Goal: Check status: Check status

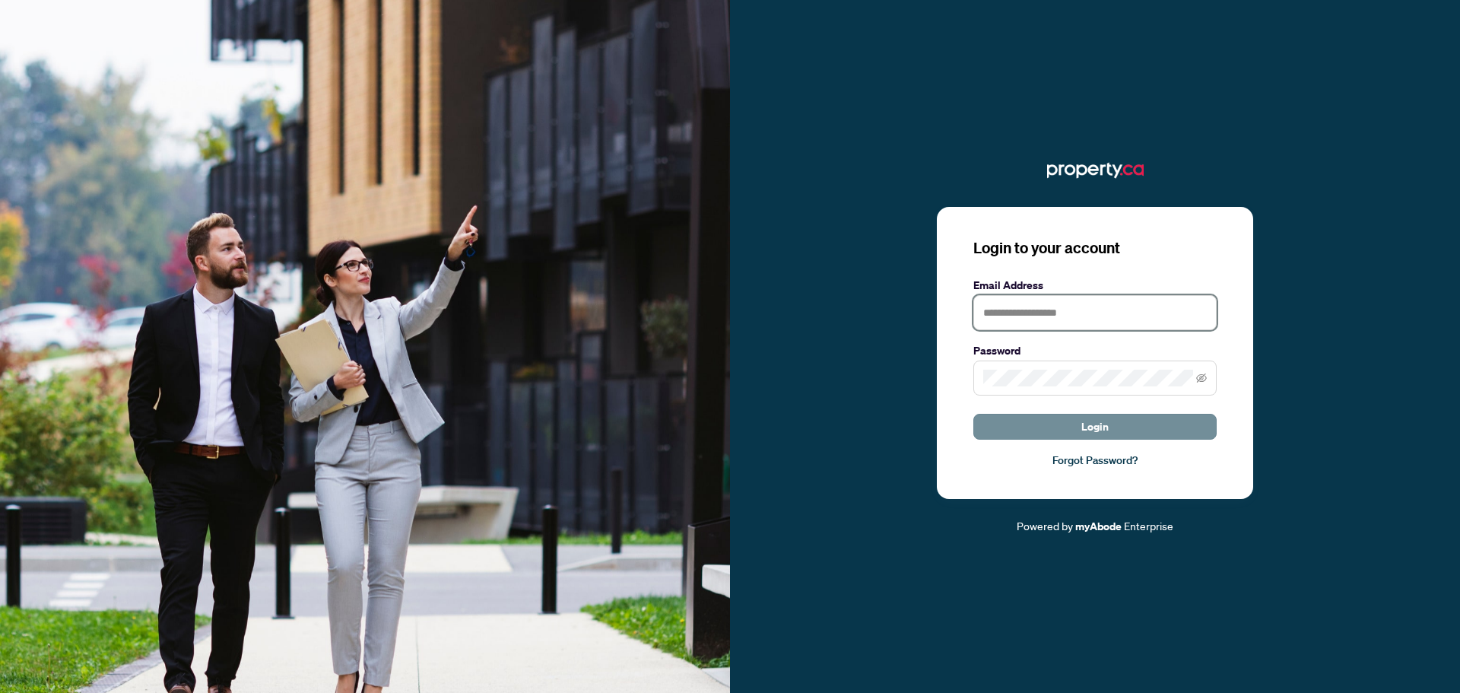
type input "**********"
click at [1055, 427] on button "Login" at bounding box center [1094, 427] width 243 height 26
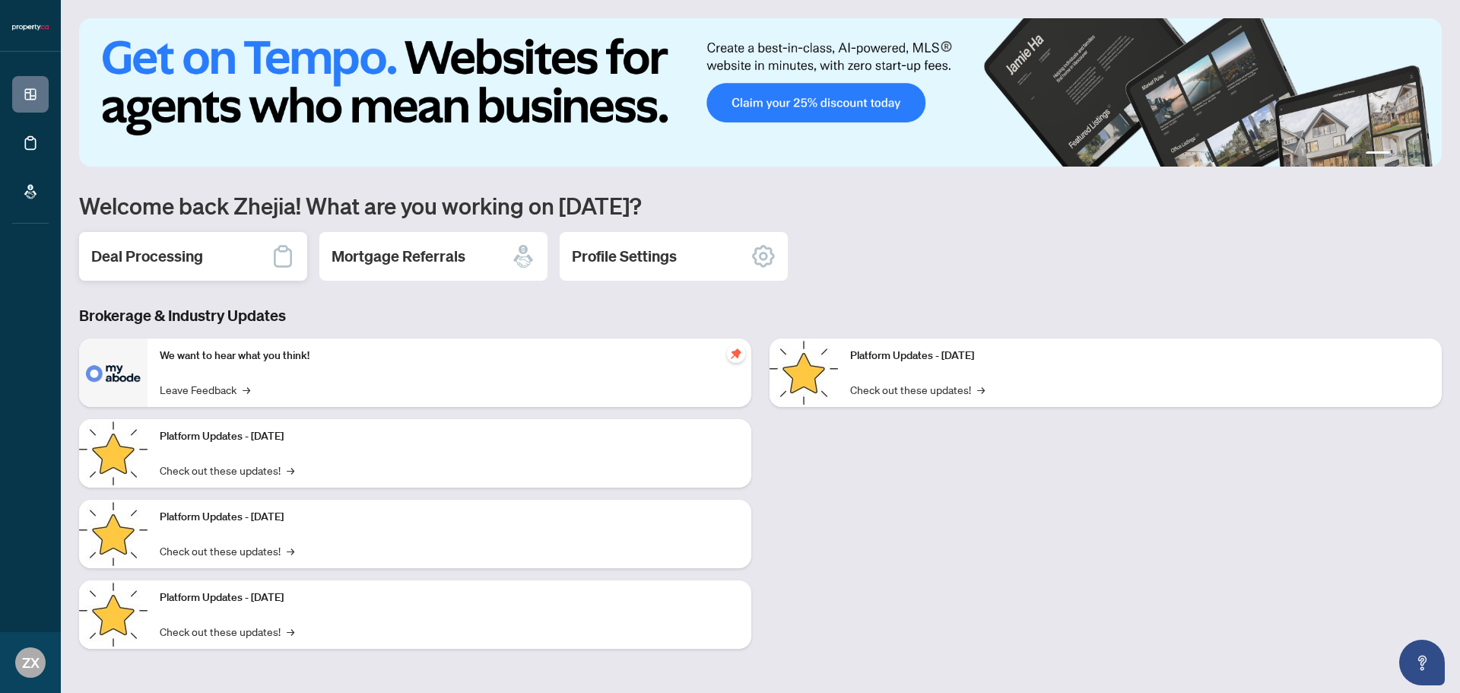
click at [215, 251] on div "Deal Processing" at bounding box center [193, 256] width 228 height 49
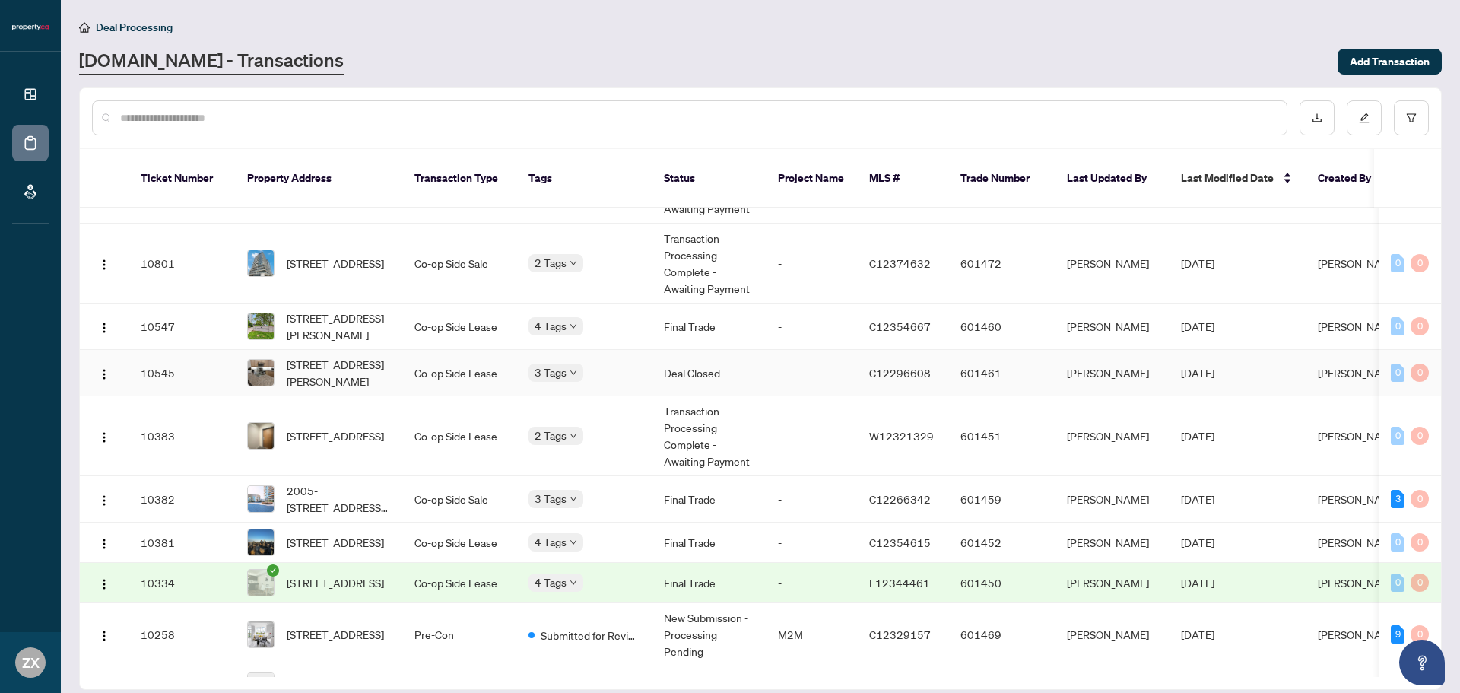
scroll to position [357, 0]
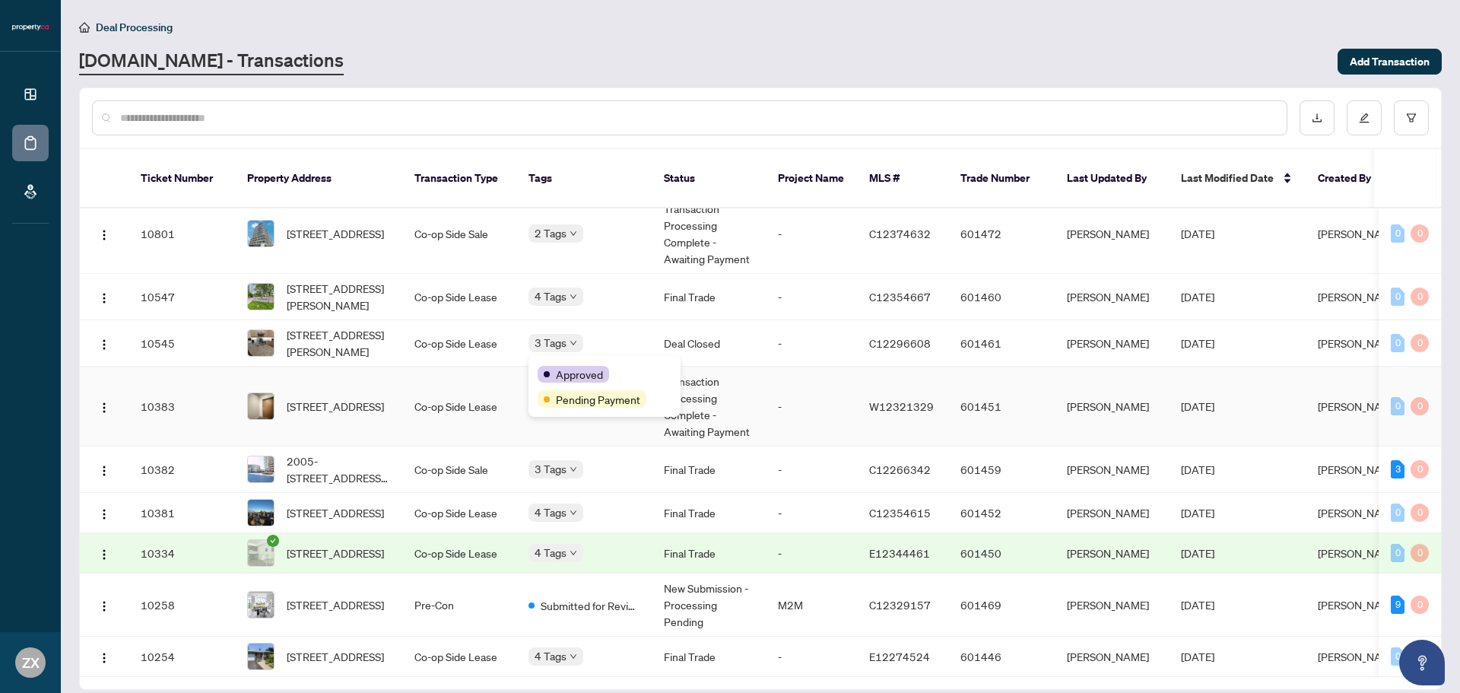
click at [538, 368] on div "Approved" at bounding box center [605, 373] width 134 height 18
click at [557, 493] on td "4 Tags" at bounding box center [583, 513] width 135 height 40
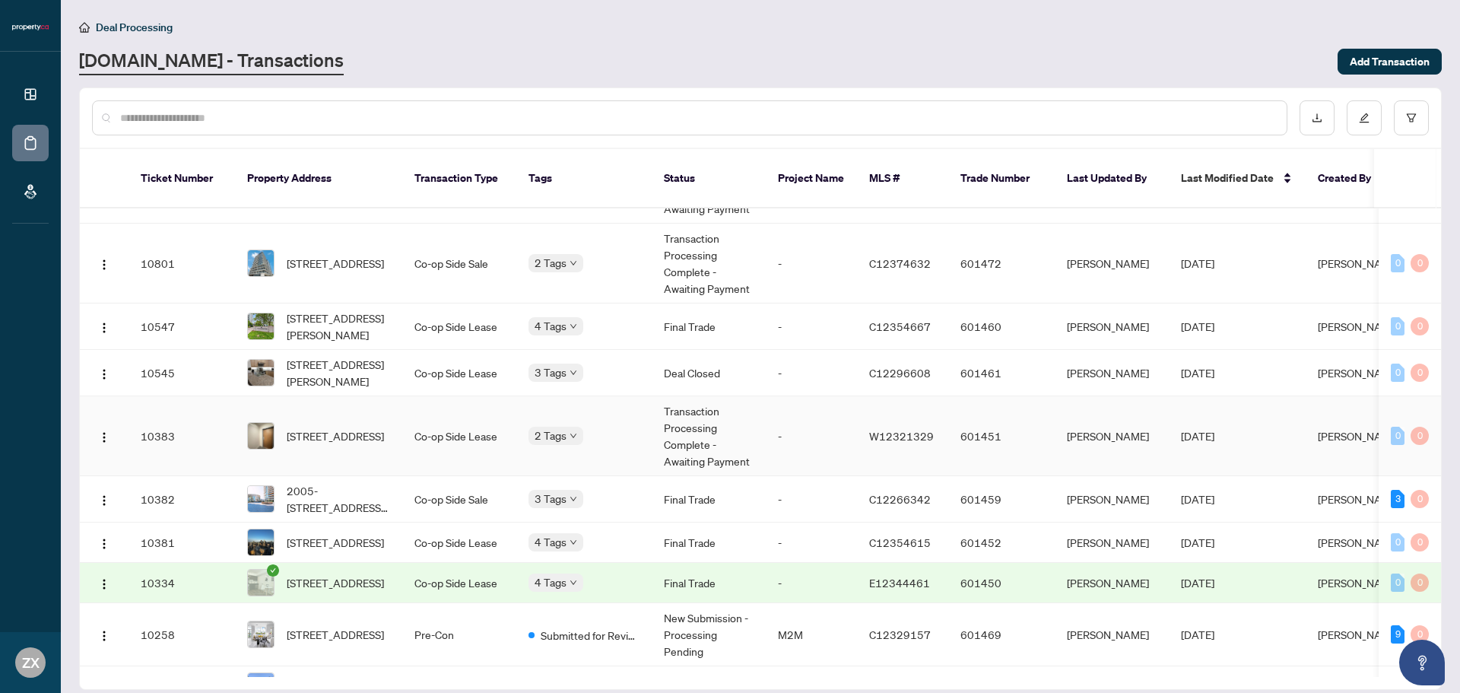
scroll to position [357, 0]
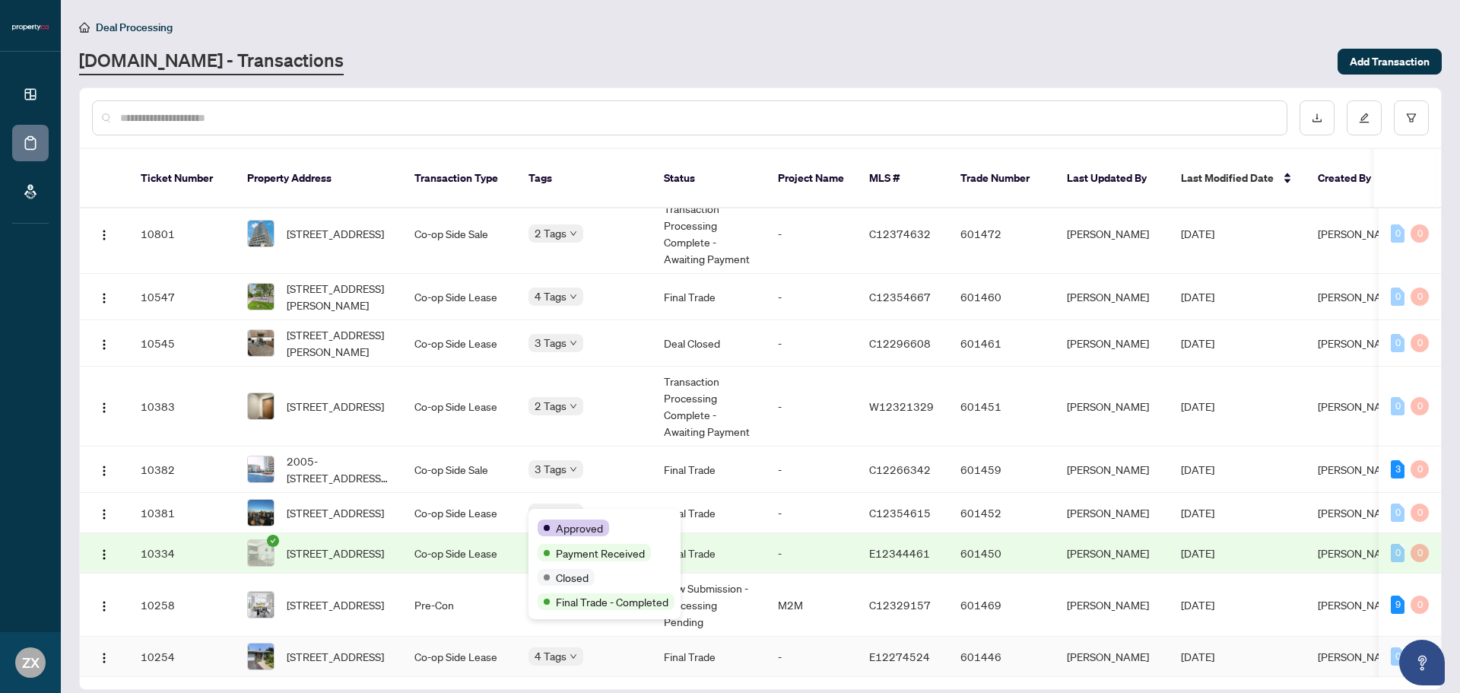
click at [557, 647] on span "4 Tags" at bounding box center [551, 655] width 32 height 17
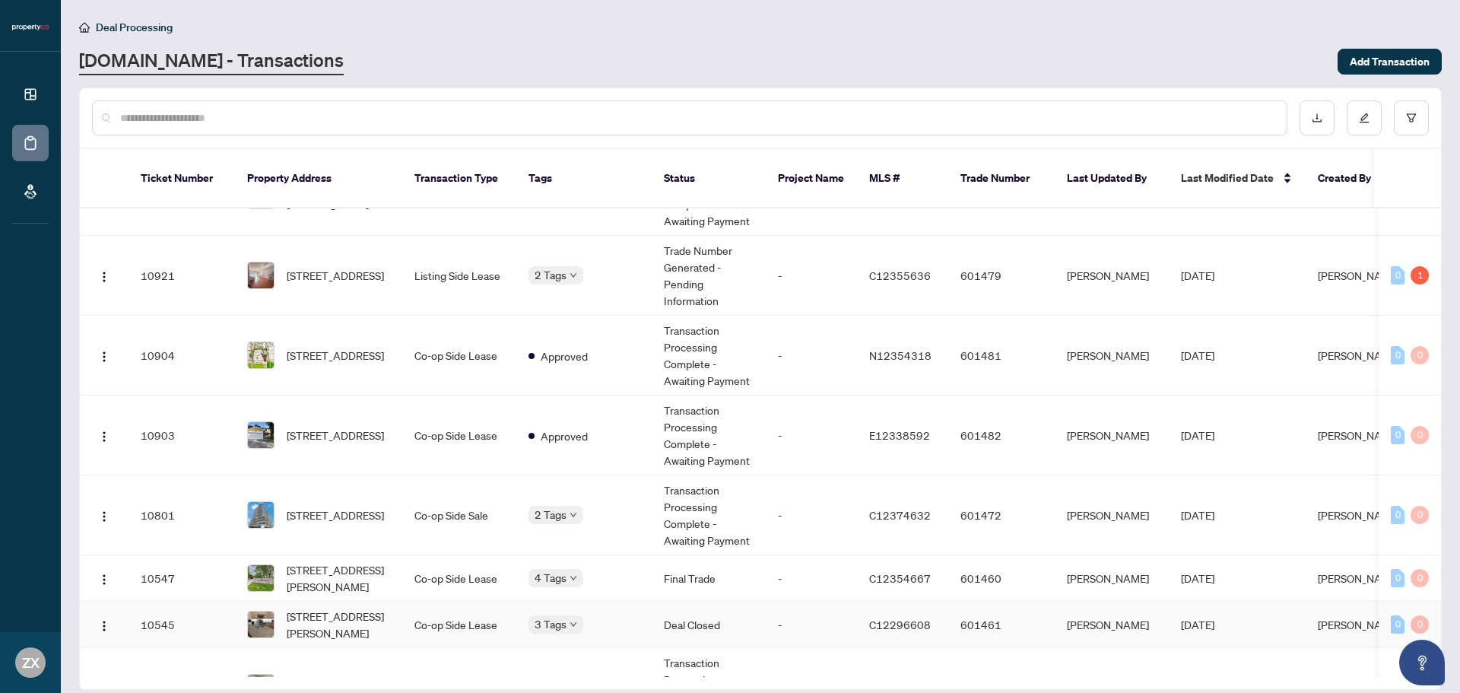
scroll to position [0, 0]
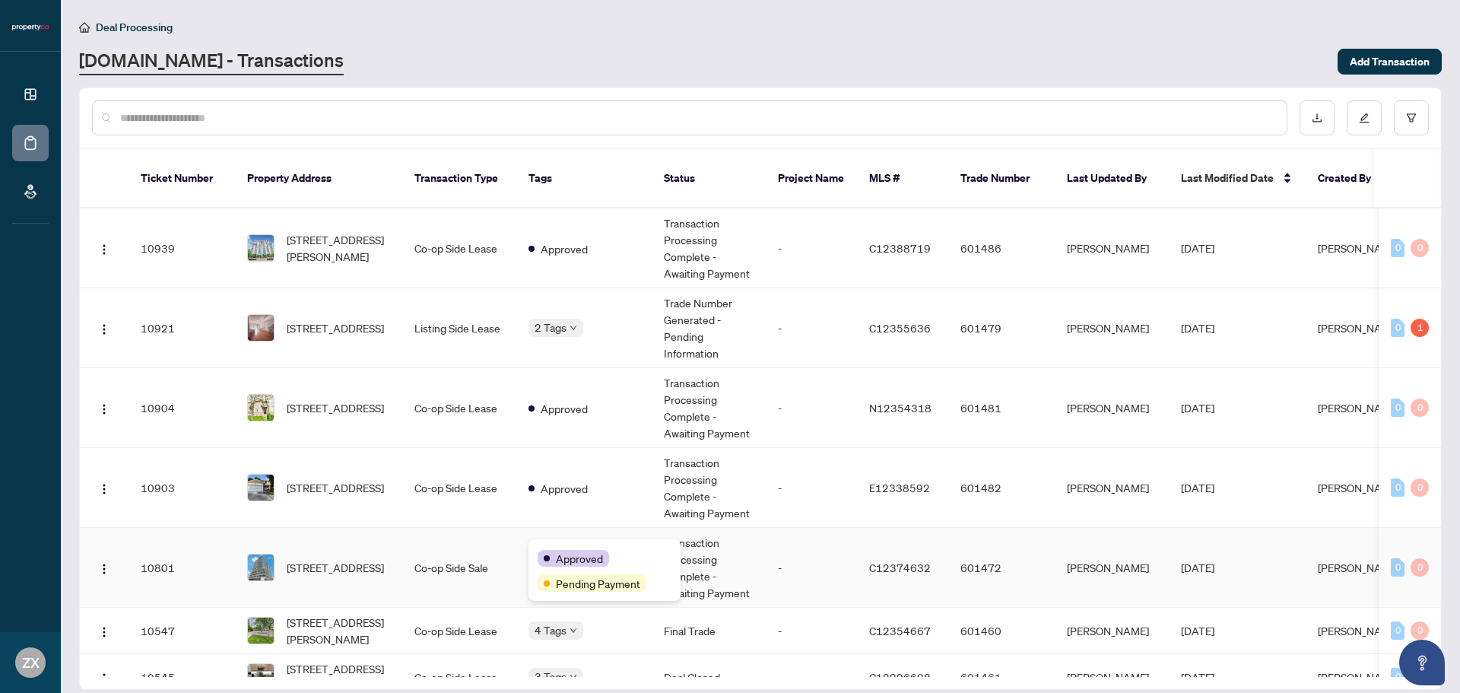
click at [560, 556] on span "Approved" at bounding box center [579, 558] width 47 height 17
